Goal: Task Accomplishment & Management: Use online tool/utility

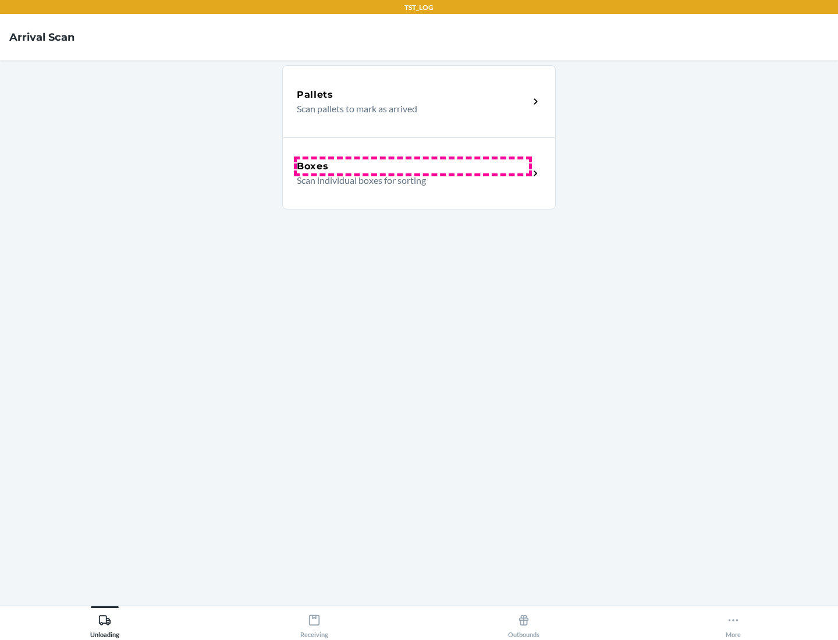
click at [413, 167] on div "Boxes" at bounding box center [413, 167] width 232 height 14
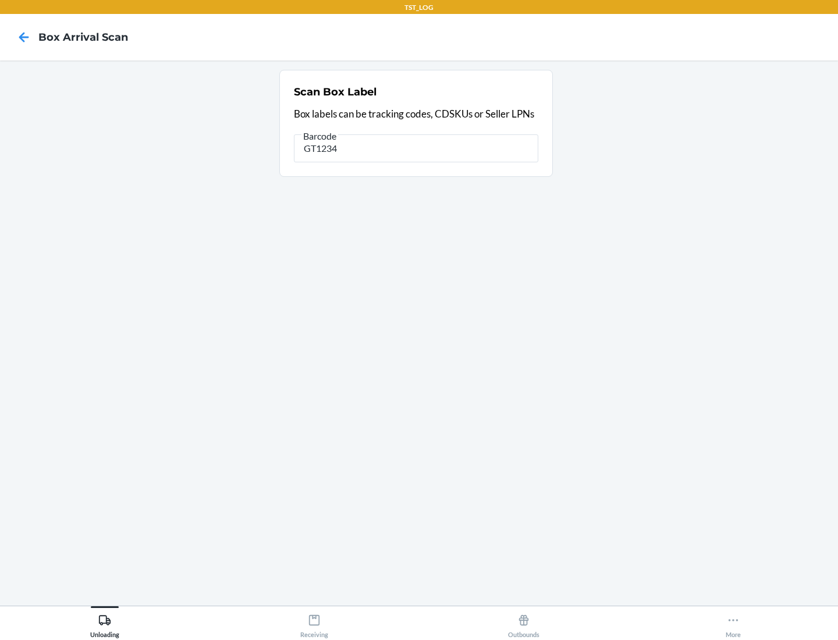
type input "GT1234"
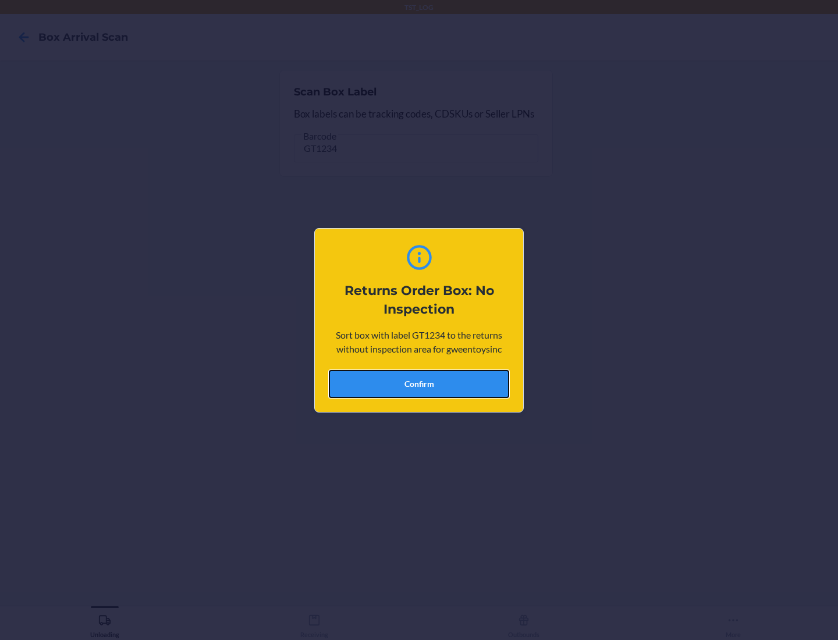
click at [419, 384] on button "Confirm" at bounding box center [419, 384] width 180 height 28
